Goal: Transaction & Acquisition: Purchase product/service

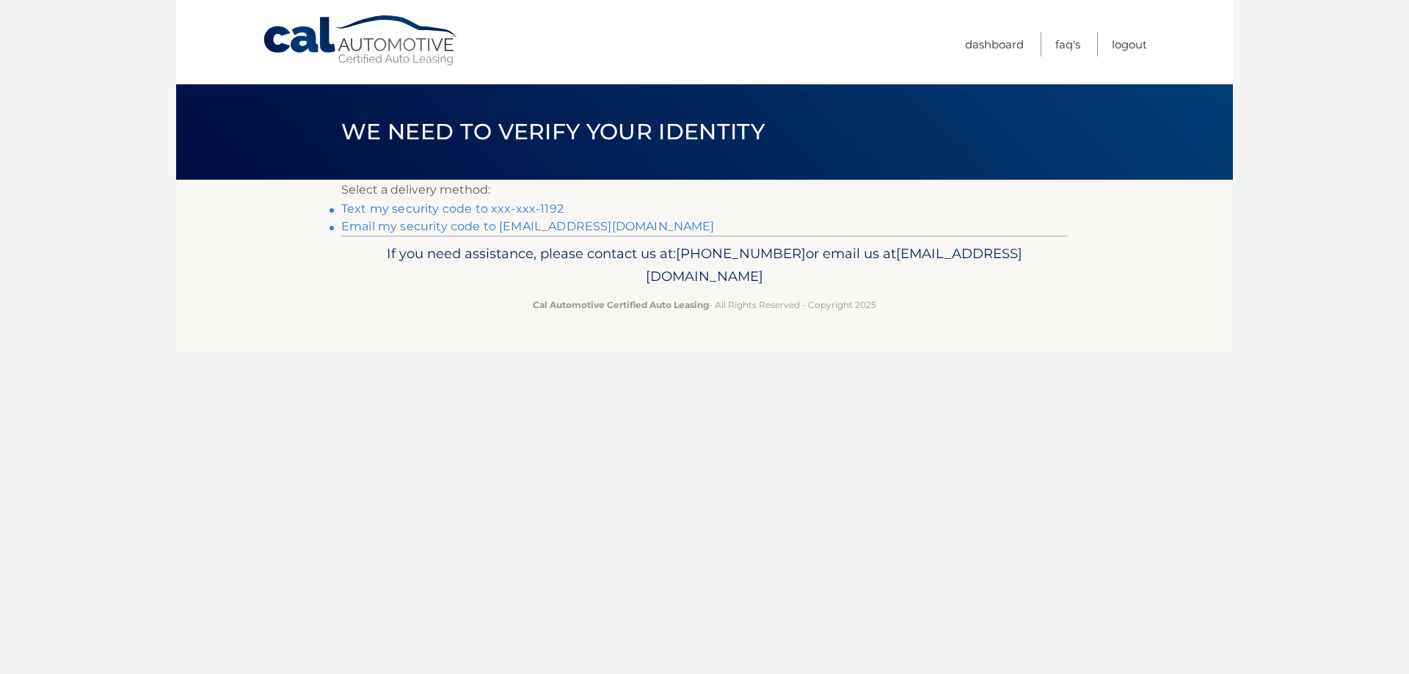
click at [558, 226] on link "Email my security code to j******@verizon.net" at bounding box center [527, 226] width 373 height 14
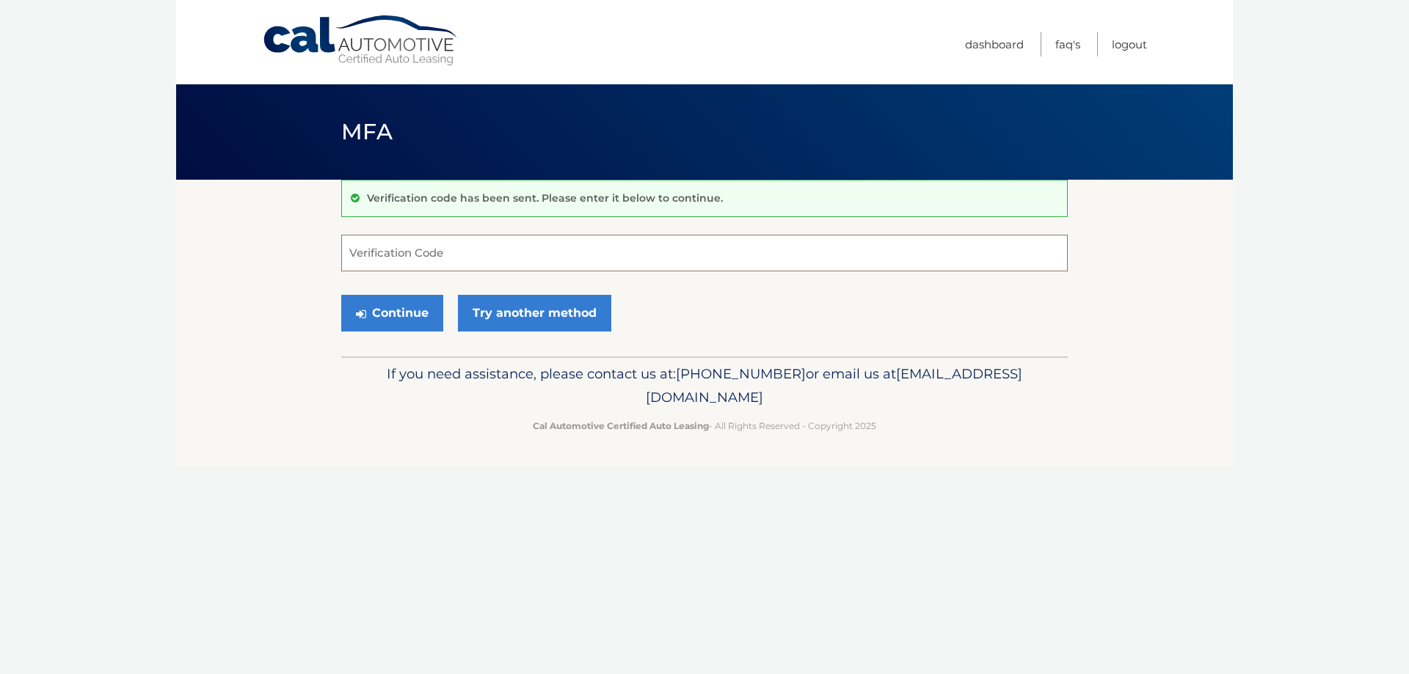
paste input "216134"
type input "216134"
click at [409, 307] on button "Continue" at bounding box center [392, 313] width 102 height 37
click at [398, 310] on button "Continue" at bounding box center [392, 313] width 102 height 37
click at [397, 310] on button "Continue" at bounding box center [392, 313] width 102 height 37
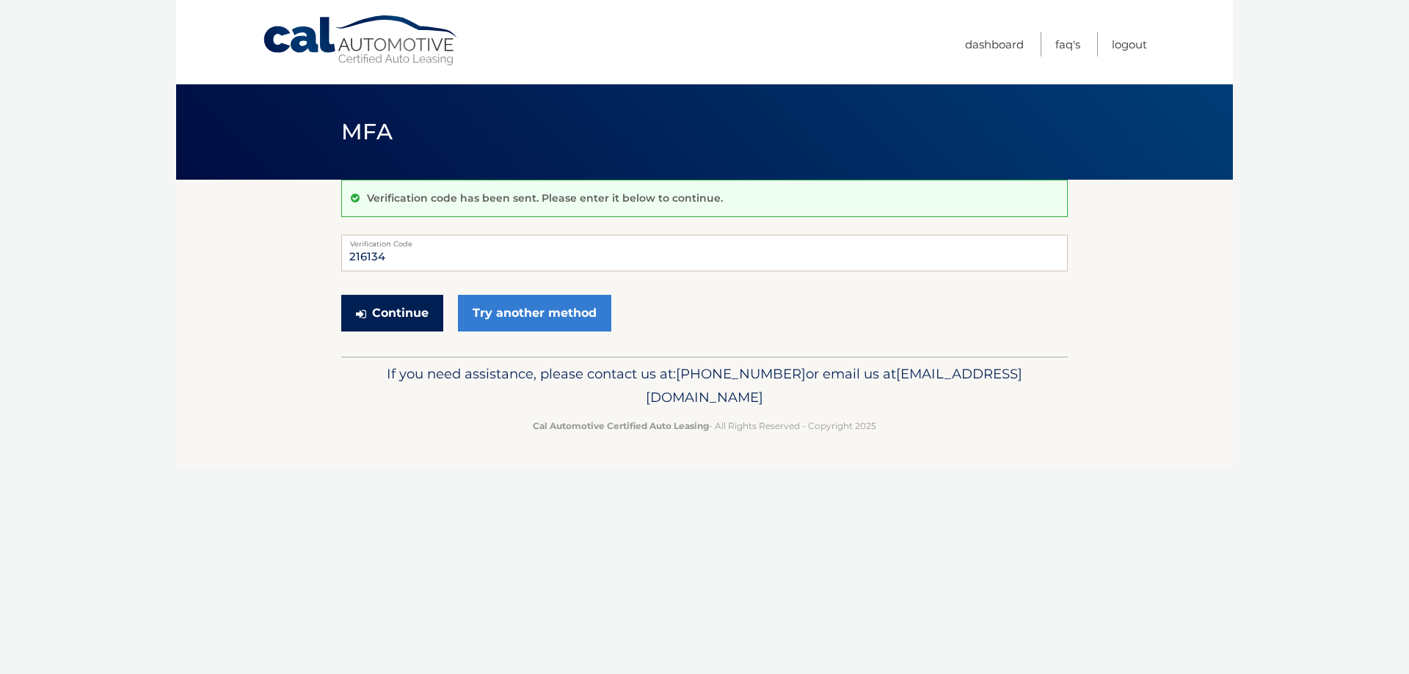
click at [398, 310] on button "Continue" at bounding box center [392, 313] width 102 height 37
click at [399, 251] on input "216134" at bounding box center [704, 253] width 726 height 37
drag, startPoint x: 400, startPoint y: 251, endPoint x: 336, endPoint y: 244, distance: 64.2
click at [336, 244] on section "Verification code has been sent. Please enter it below to continue. 216134 Veri…" at bounding box center [704, 268] width 1057 height 177
paste input "216134"
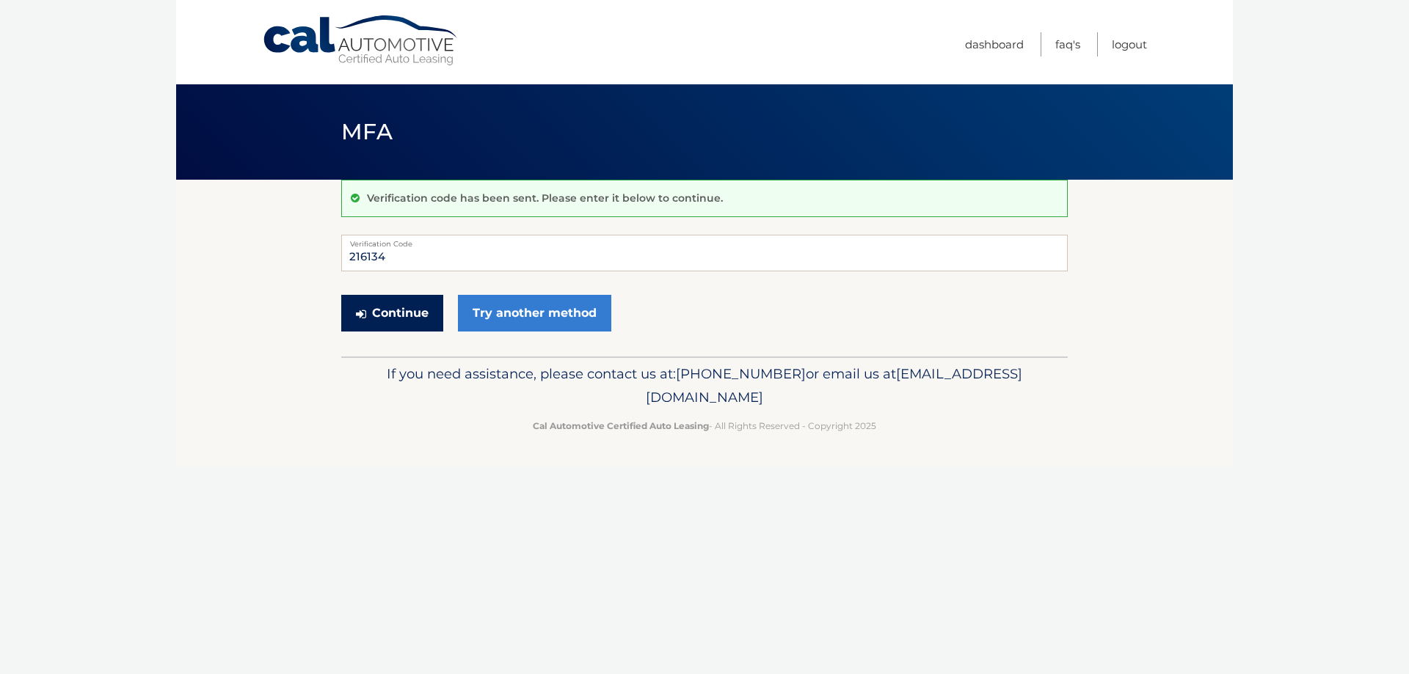
click at [428, 315] on button "Continue" at bounding box center [392, 313] width 102 height 37
click at [405, 260] on input "216134" at bounding box center [704, 253] width 726 height 37
type input "2"
type input "216134"
click at [401, 307] on button "Continue" at bounding box center [392, 313] width 102 height 37
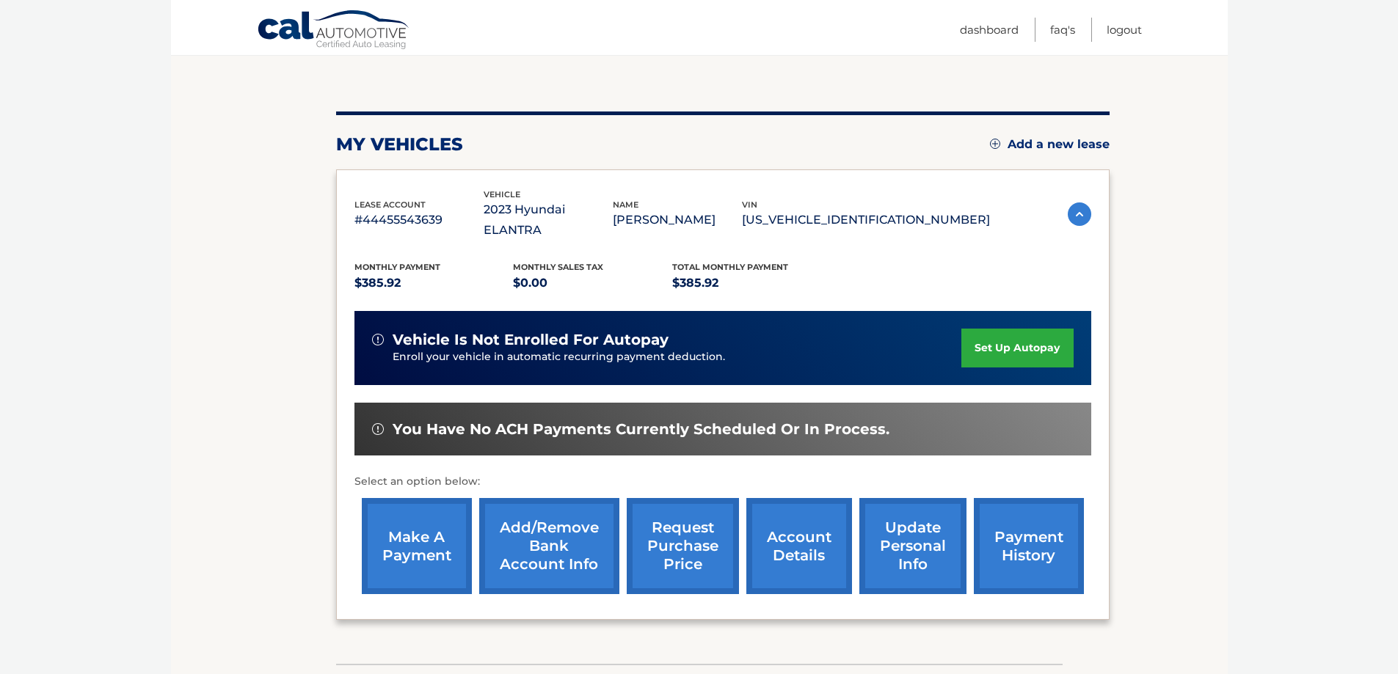
scroll to position [215, 0]
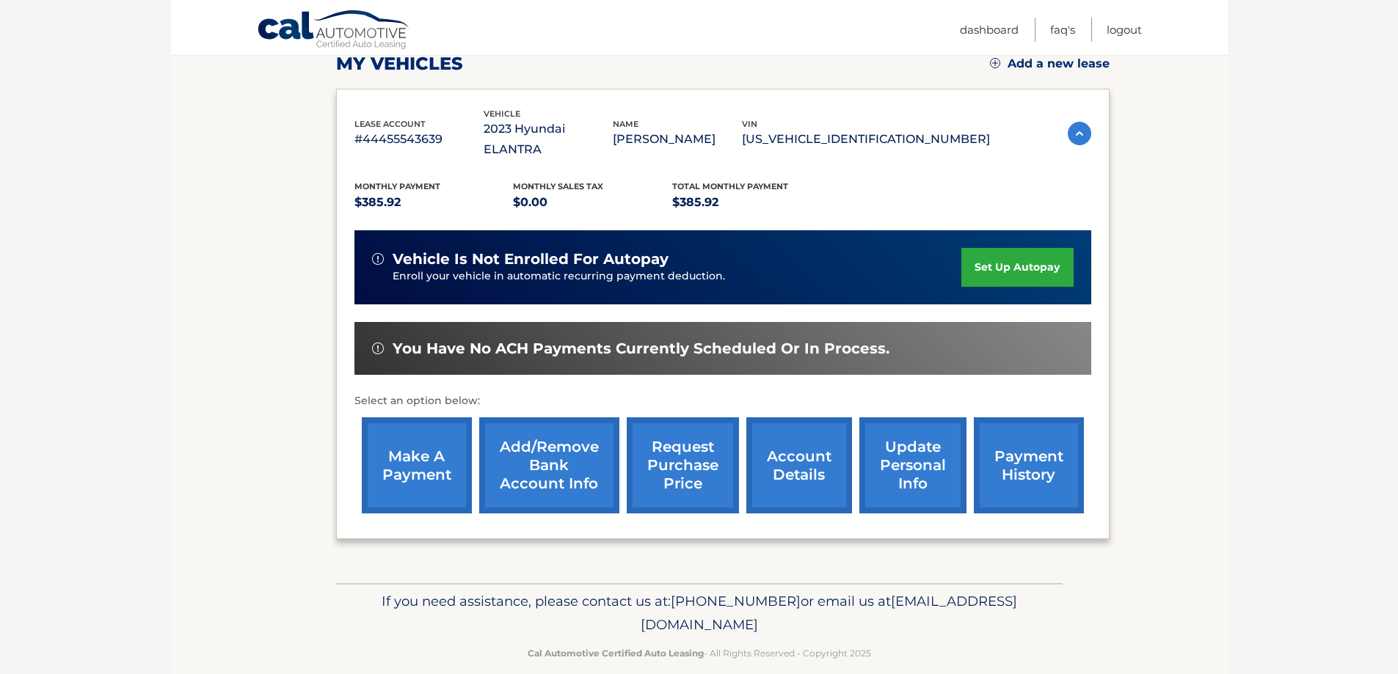
click at [1027, 438] on link "payment history" at bounding box center [1029, 466] width 110 height 96
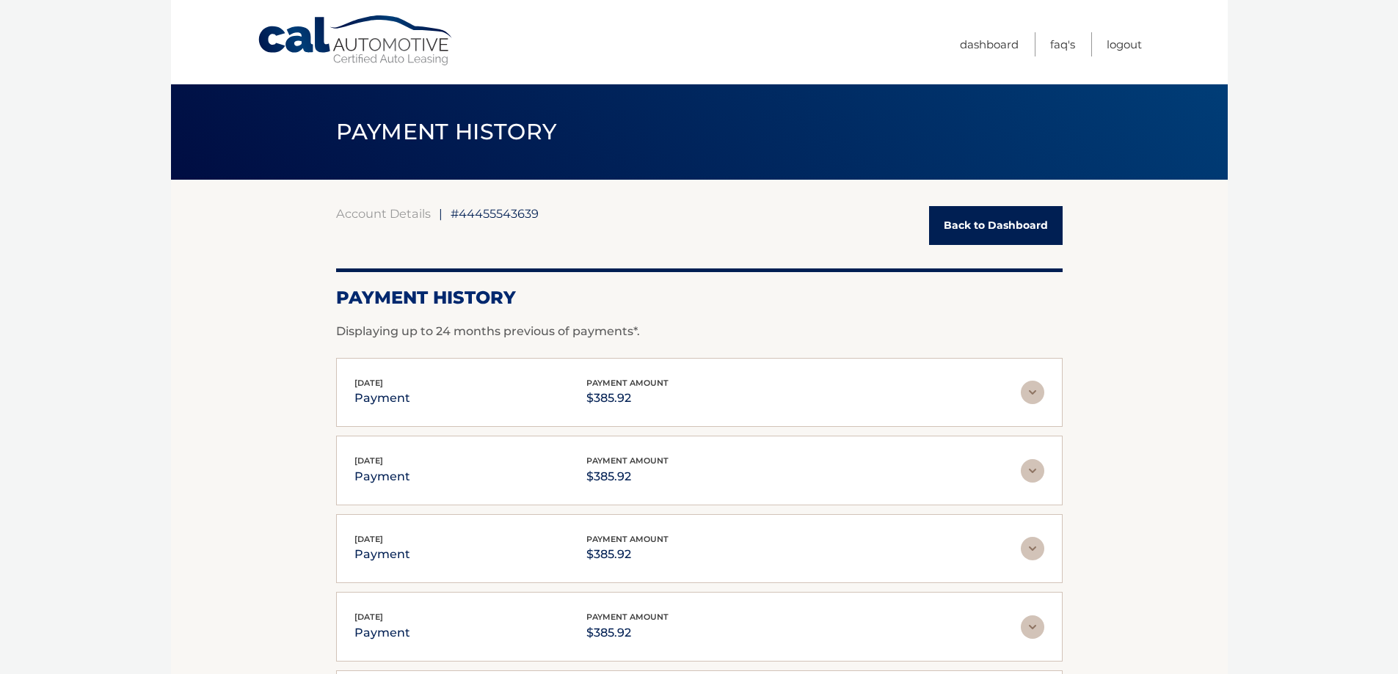
click at [1030, 394] on img at bounding box center [1032, 392] width 23 height 23
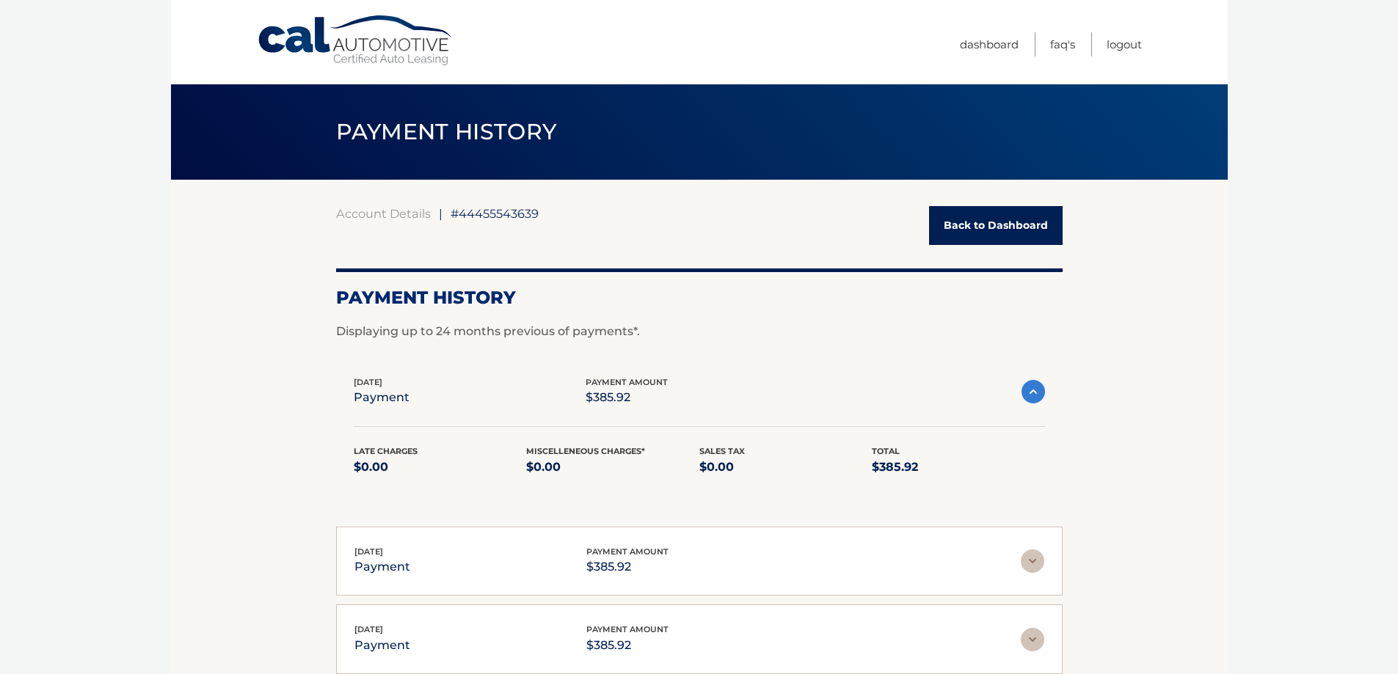
click at [1030, 393] on img at bounding box center [1032, 391] width 23 height 23
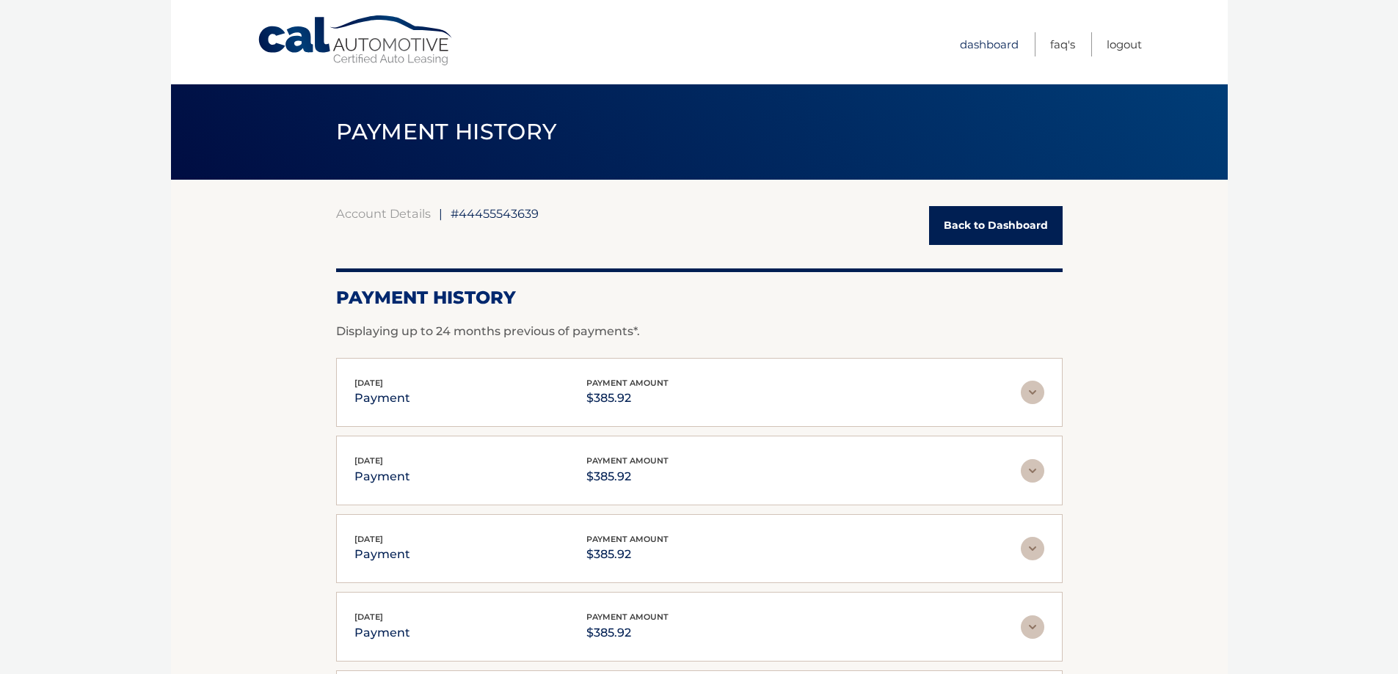
click at [986, 44] on link "Dashboard" at bounding box center [989, 44] width 59 height 24
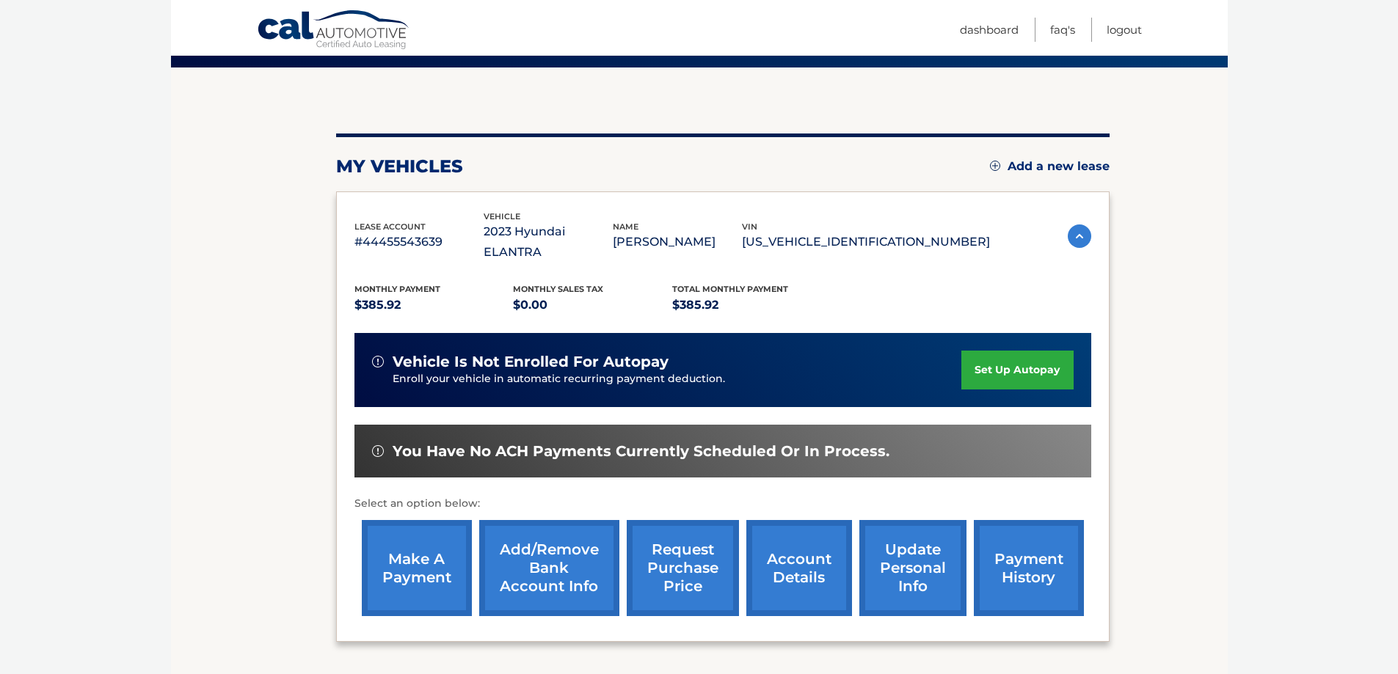
scroll to position [215, 0]
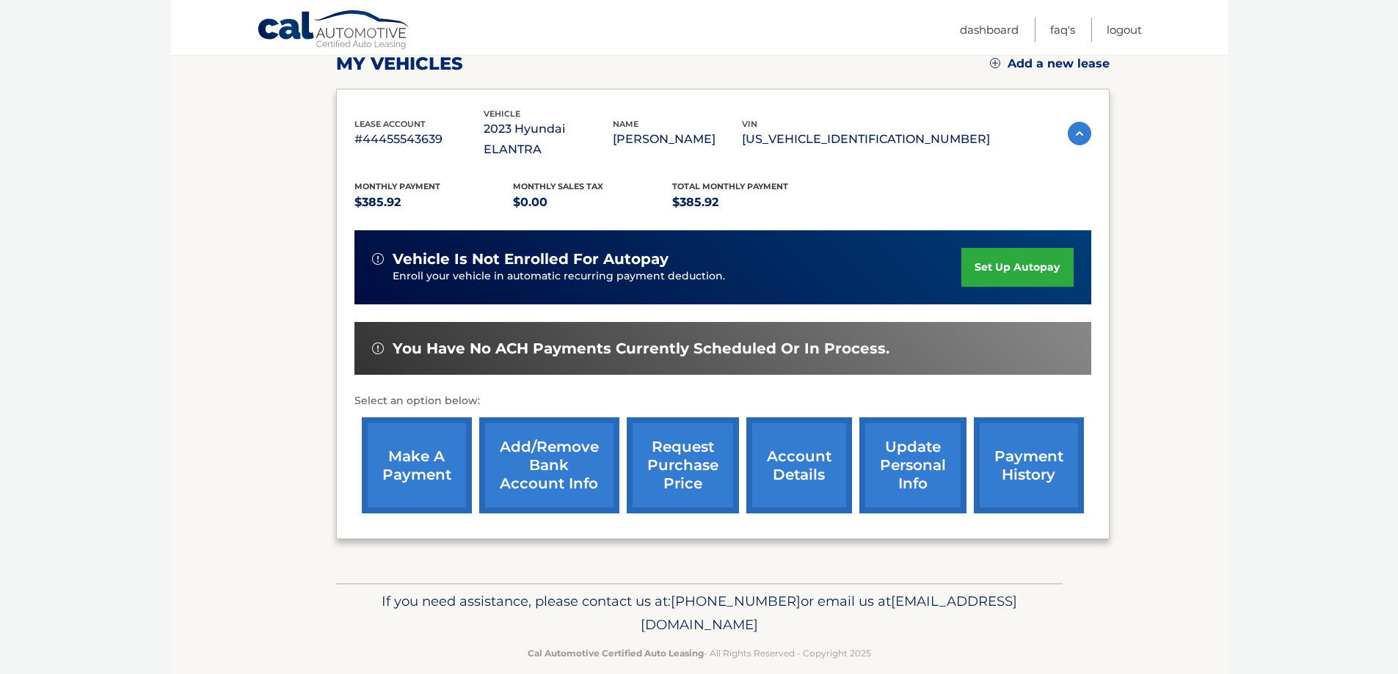
click at [814, 454] on link "account details" at bounding box center [799, 466] width 106 height 96
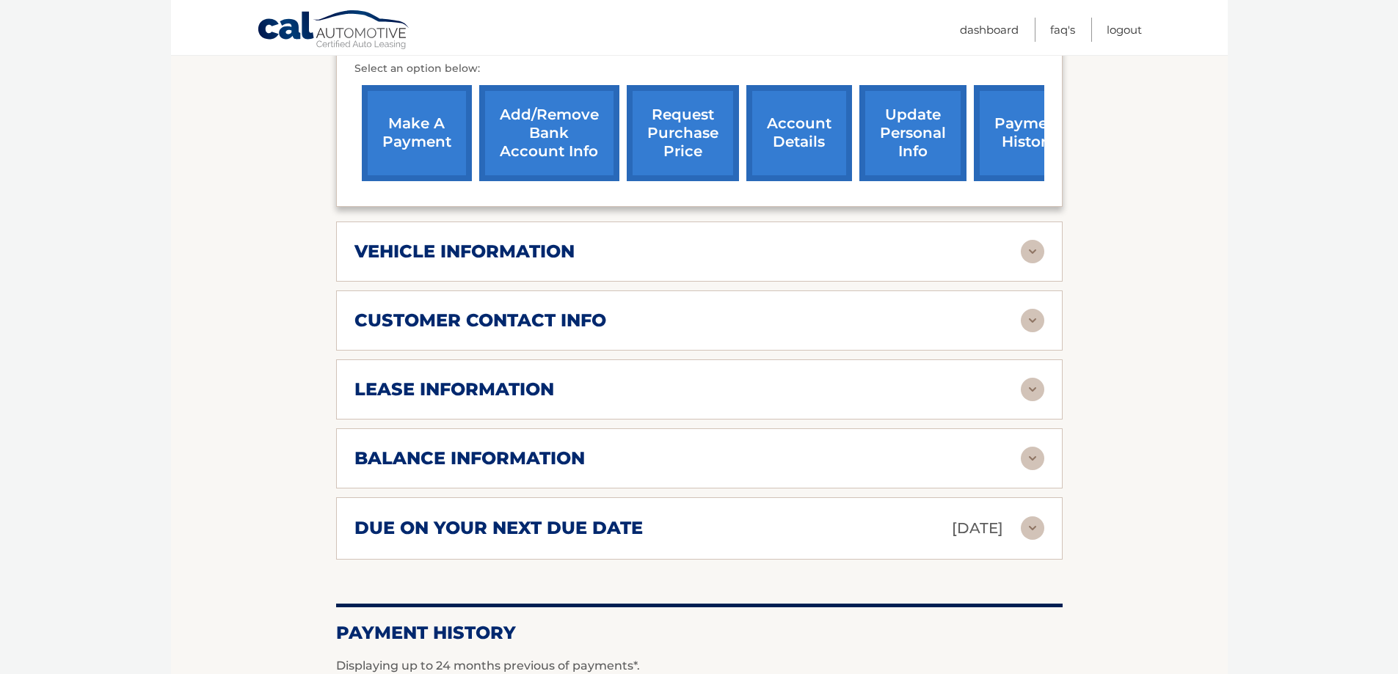
scroll to position [587, 0]
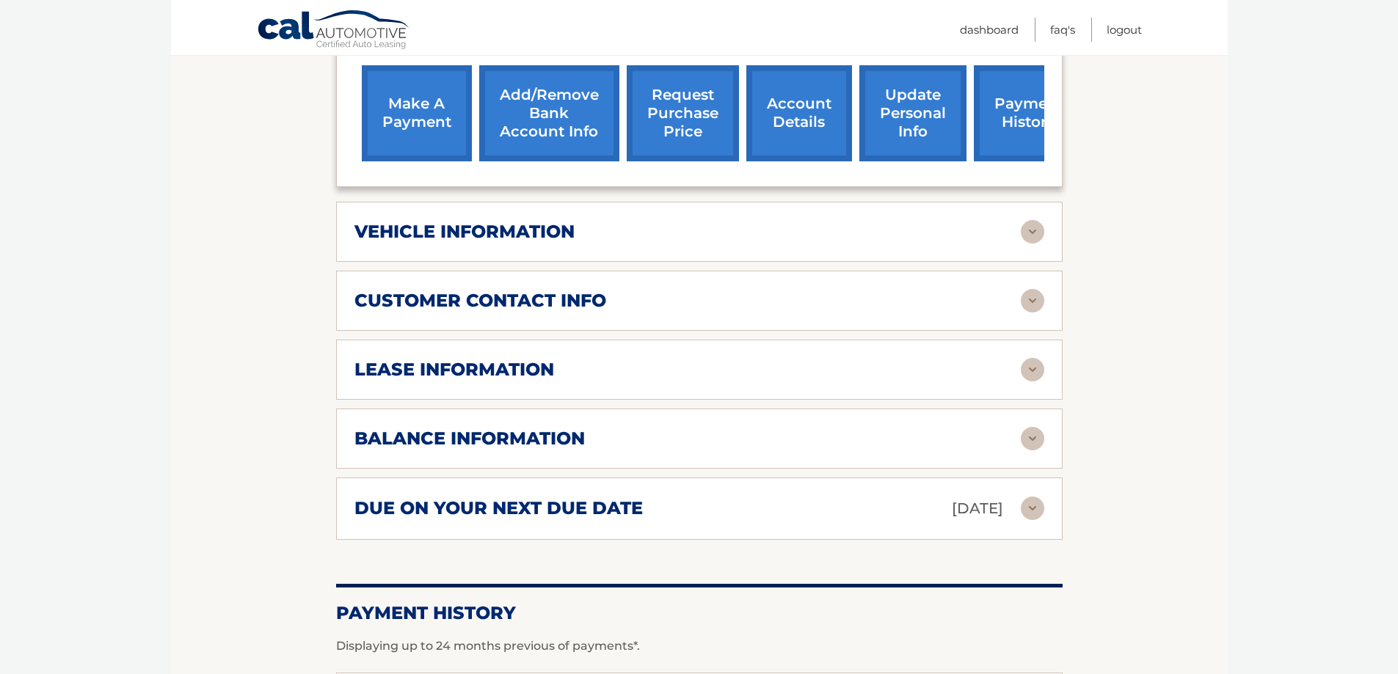
click at [1032, 497] on img at bounding box center [1032, 508] width 23 height 23
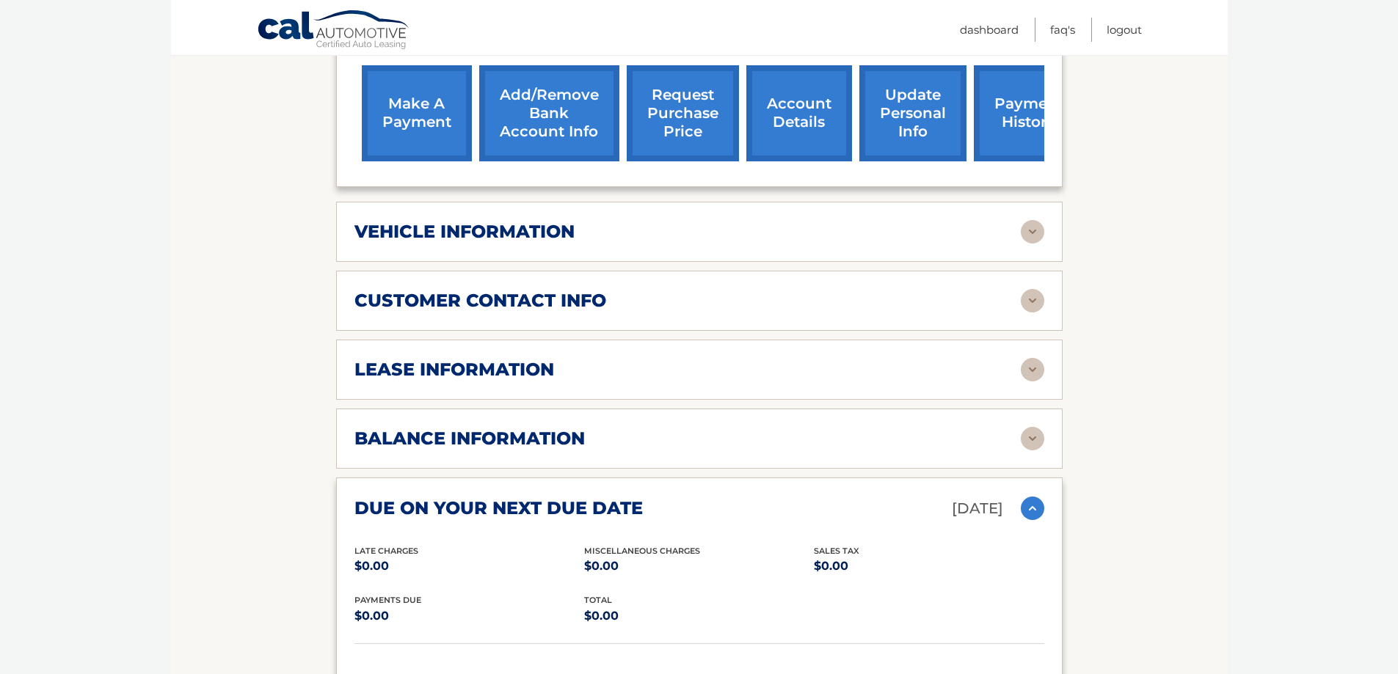
click at [1032, 497] on img at bounding box center [1032, 508] width 23 height 23
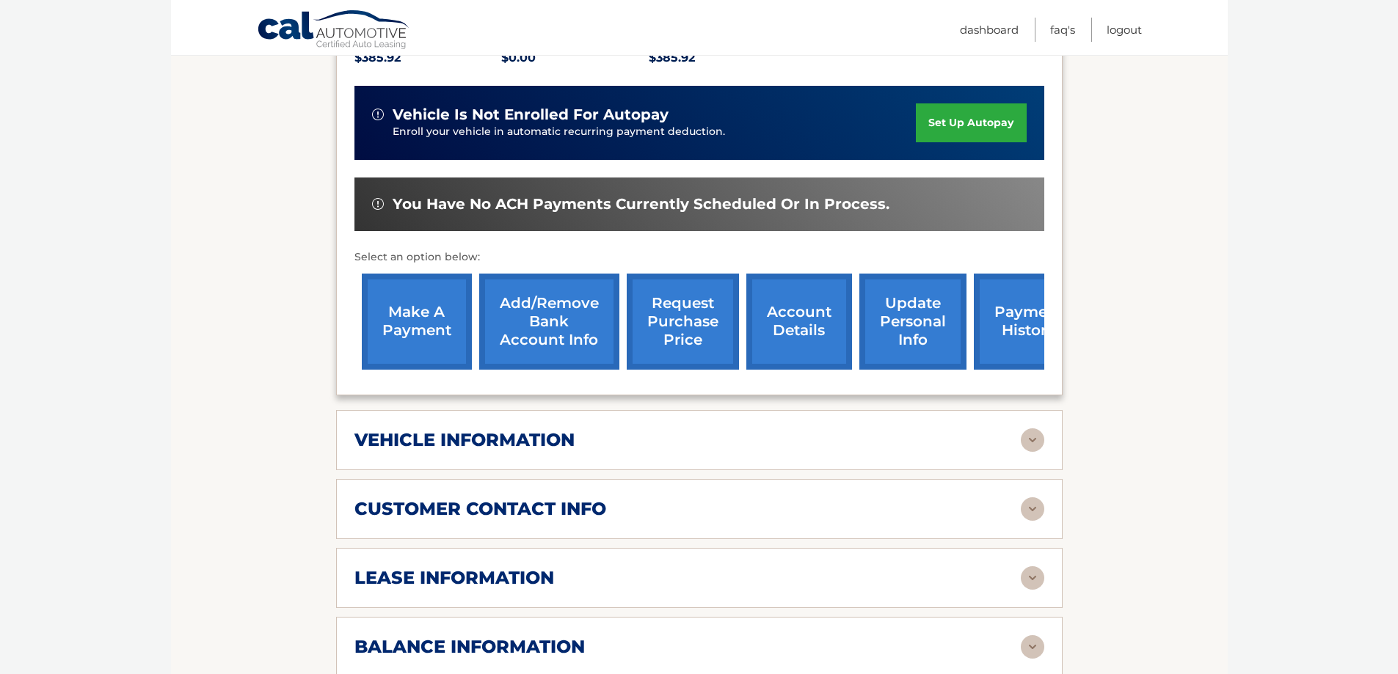
scroll to position [367, 0]
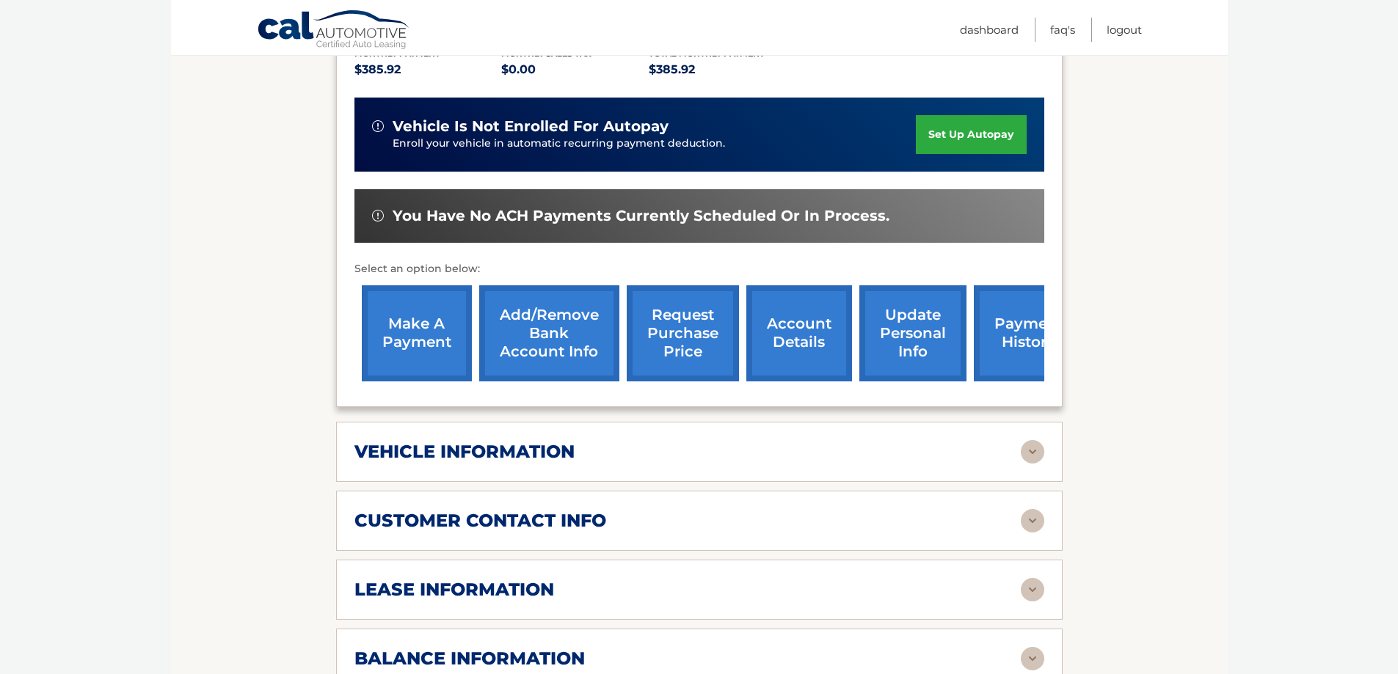
click at [453, 313] on link "make a payment" at bounding box center [417, 333] width 110 height 96
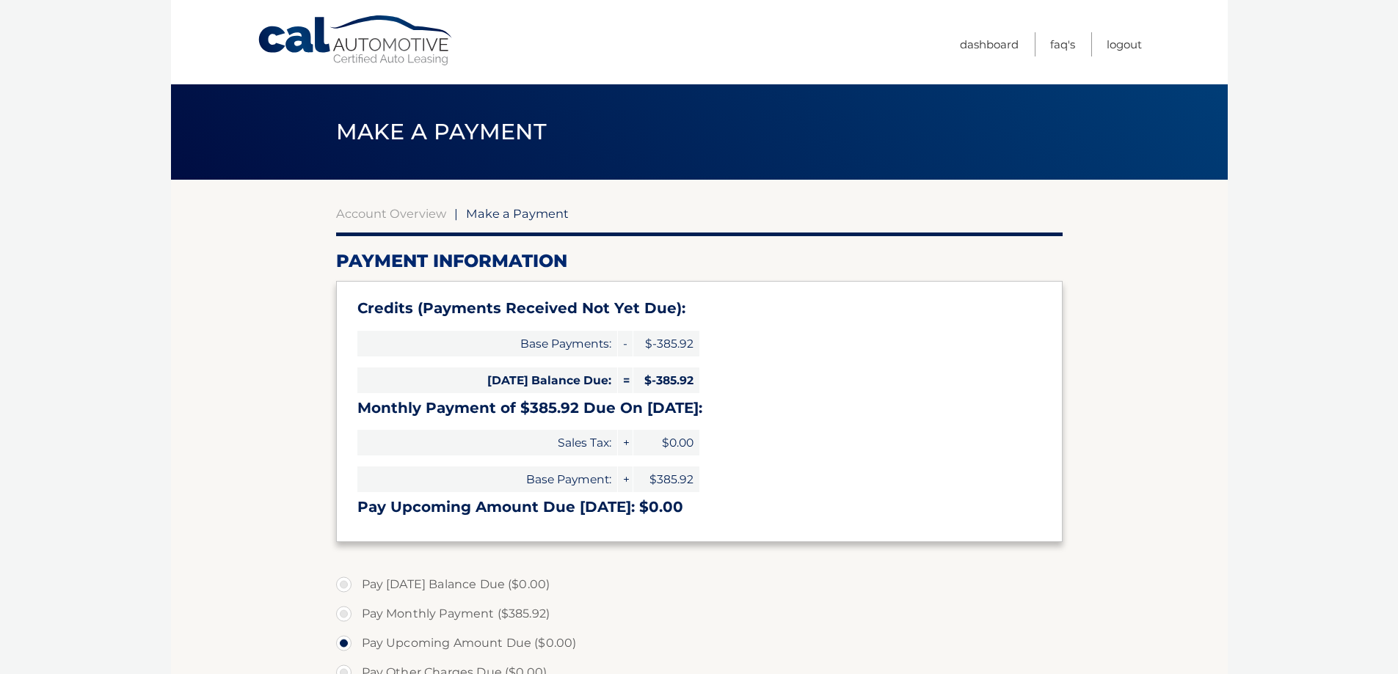
select select "M2Y1MzczOTAtZDk0Ni00MTIxLWIxMjktNjc1ZWQ1ODVjMDE4"
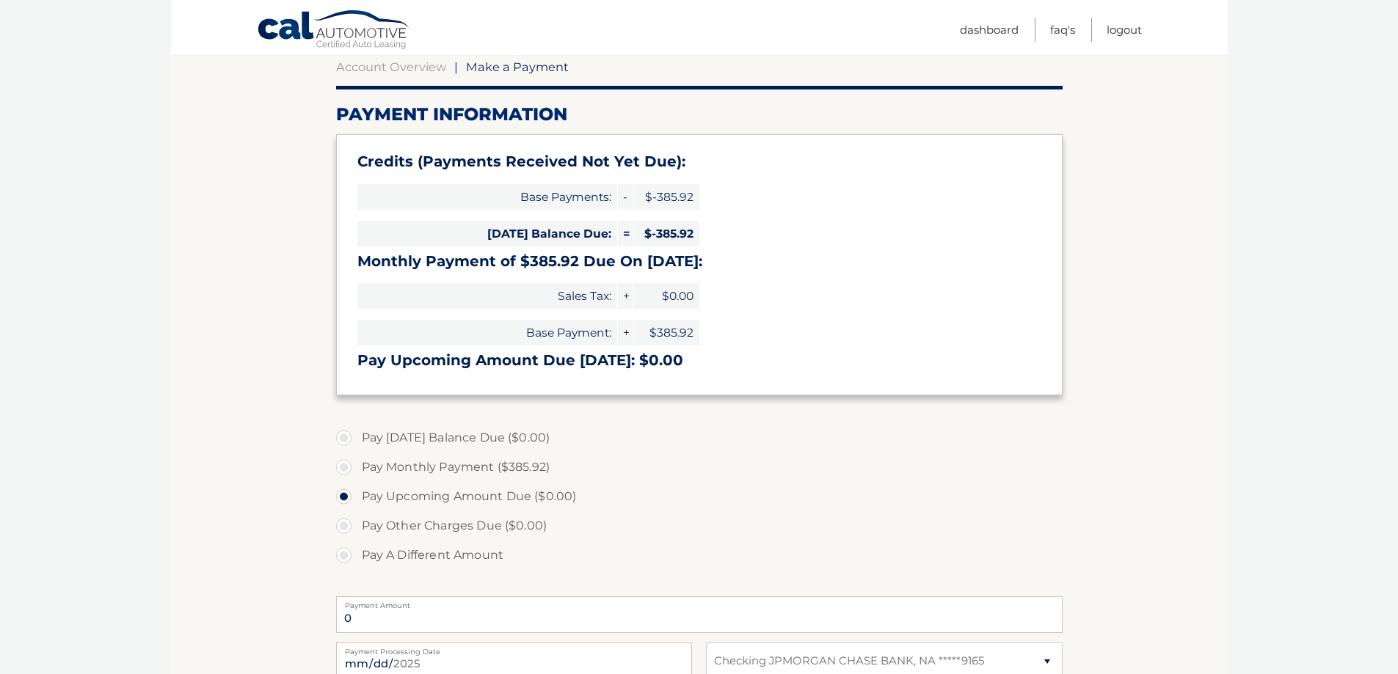
scroll to position [220, 0]
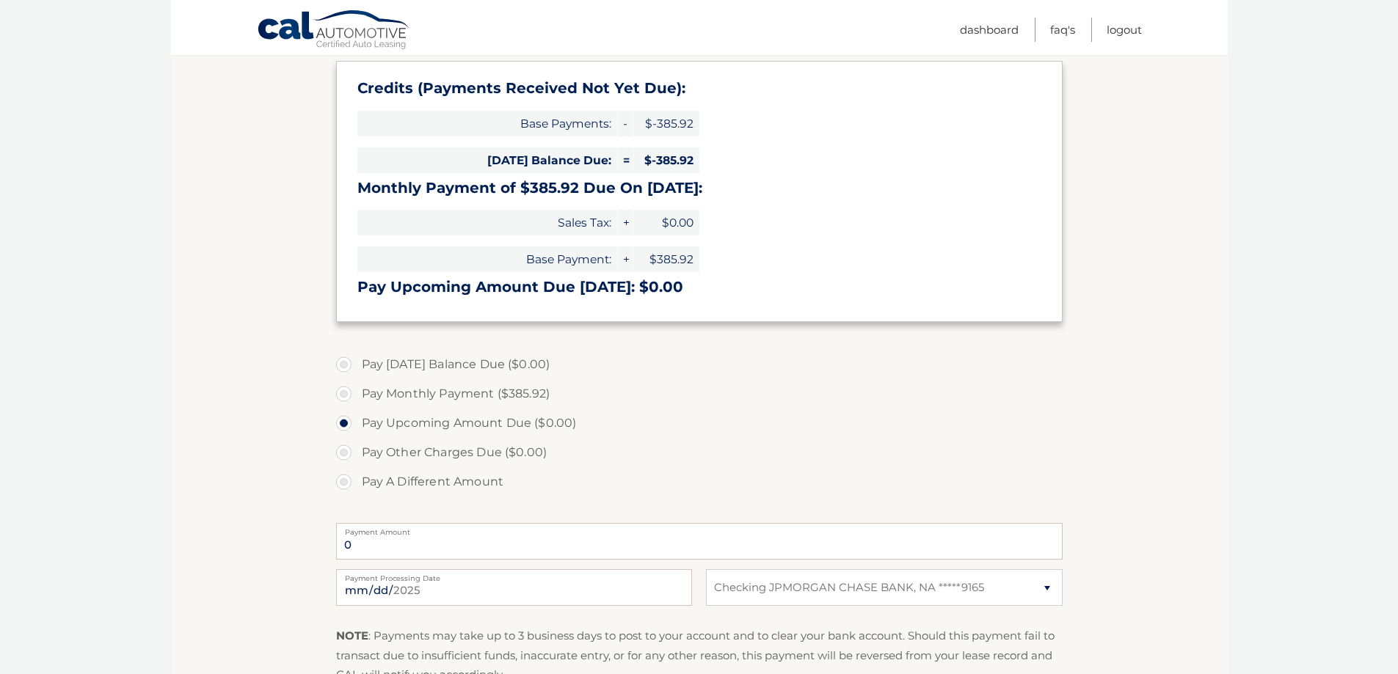
click at [346, 395] on label "Pay Monthly Payment ($385.92)" at bounding box center [699, 393] width 726 height 29
click at [346, 395] on input "Pay Monthly Payment ($385.92)" at bounding box center [349, 390] width 15 height 23
radio input "true"
type input "385.92"
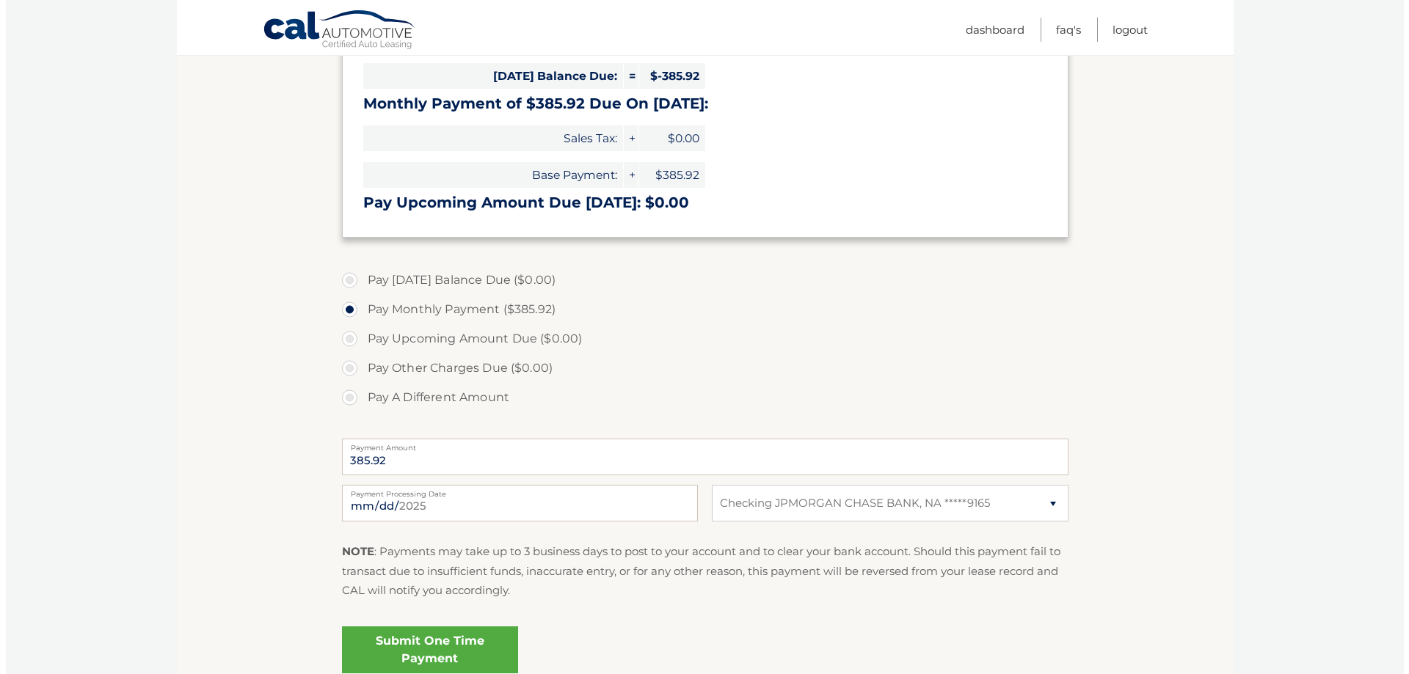
scroll to position [437, 0]
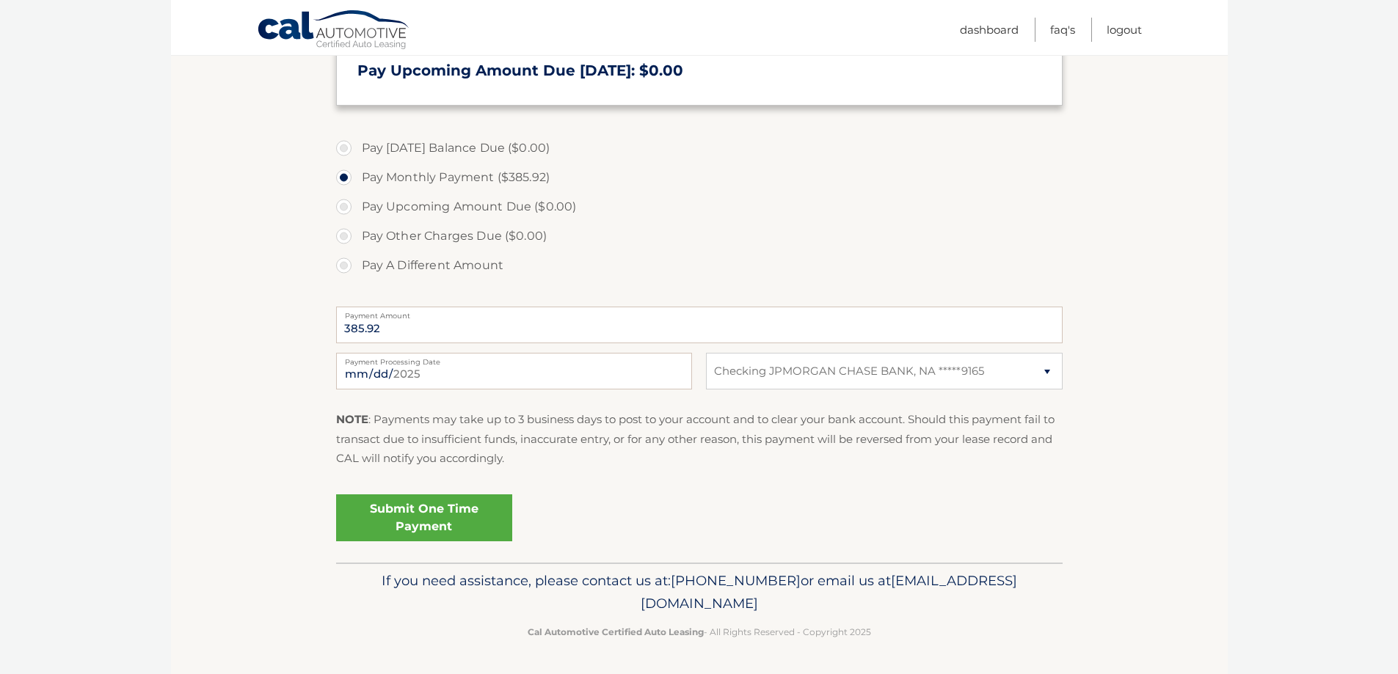
click at [467, 518] on link "Submit One Time Payment" at bounding box center [424, 518] width 176 height 47
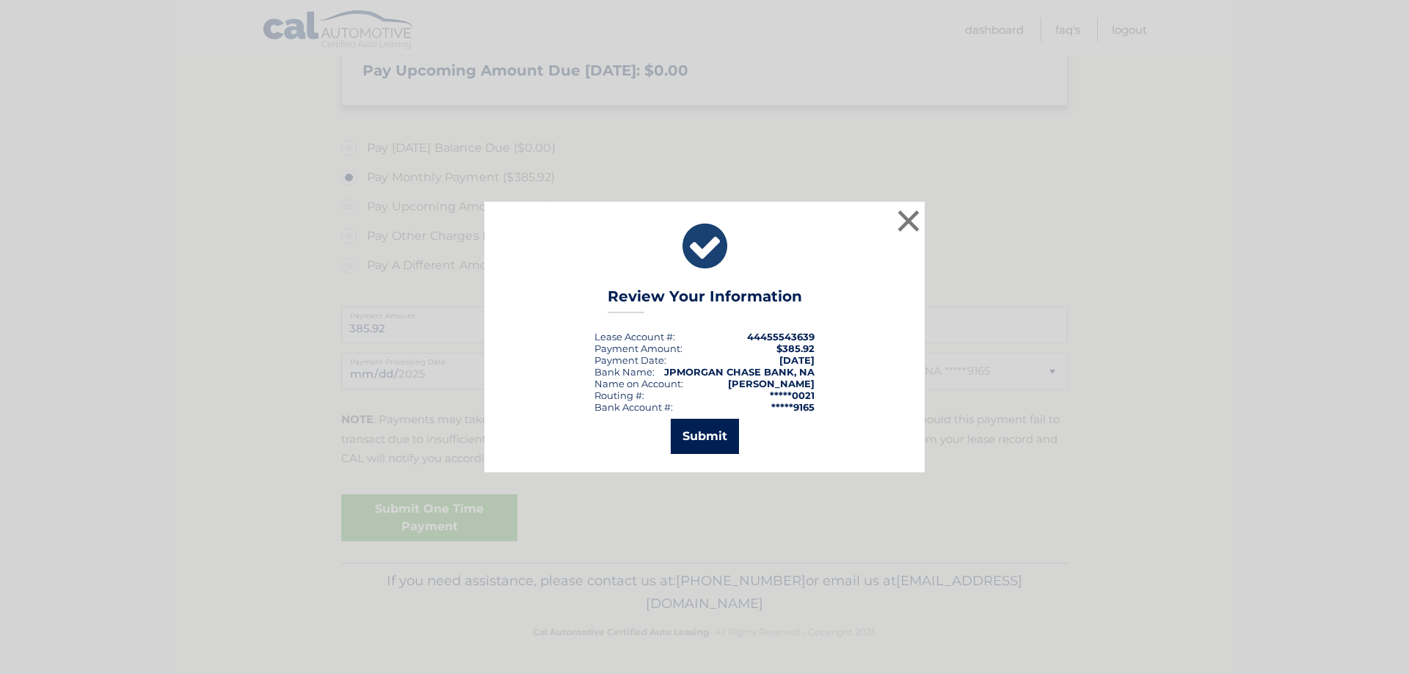
click at [701, 433] on button "Submit" at bounding box center [705, 436] width 68 height 35
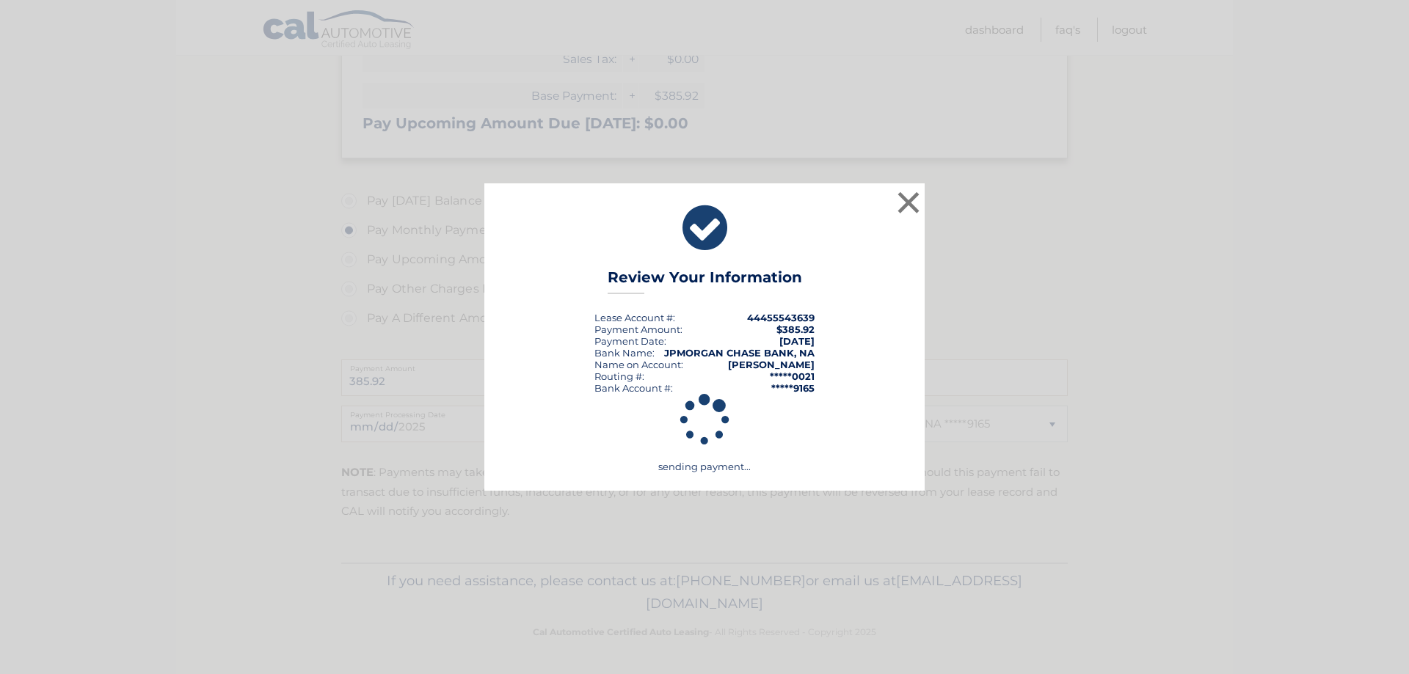
scroll to position [384, 0]
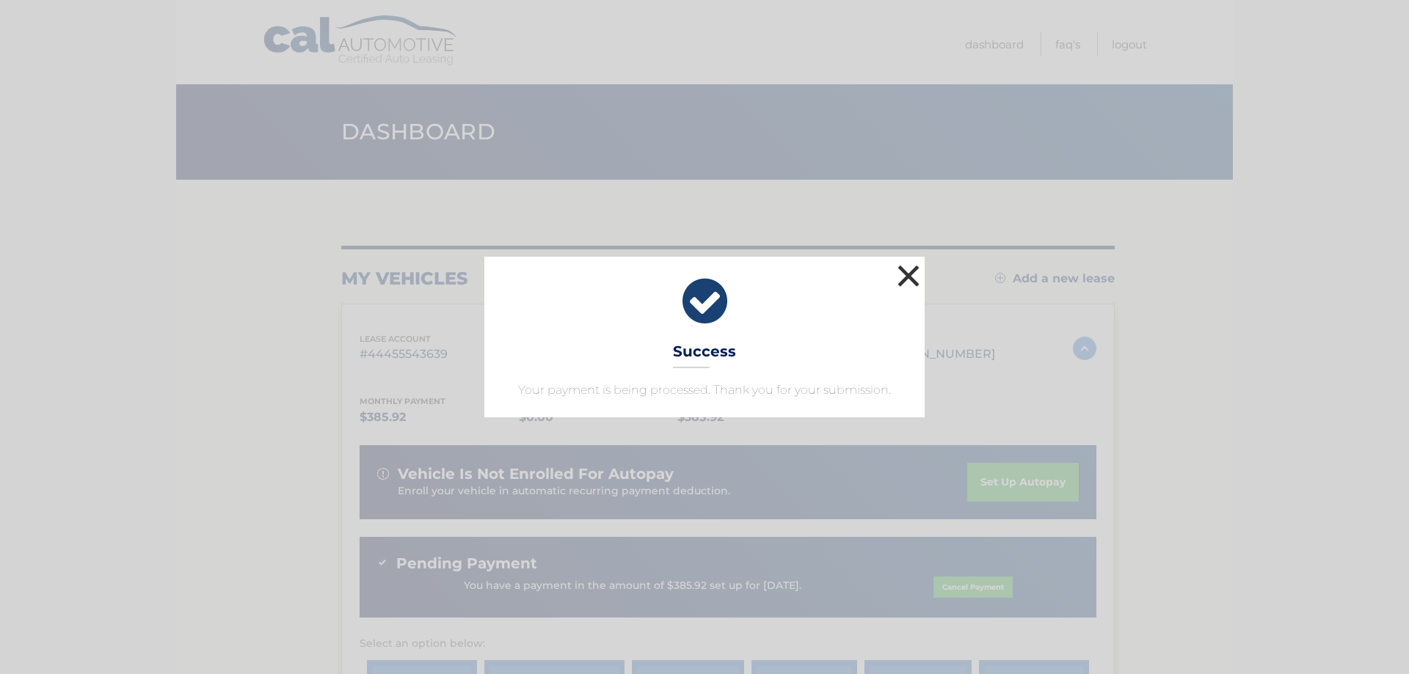
click at [915, 273] on button "×" at bounding box center [908, 275] width 29 height 29
